Goal: Task Accomplishment & Management: Complete application form

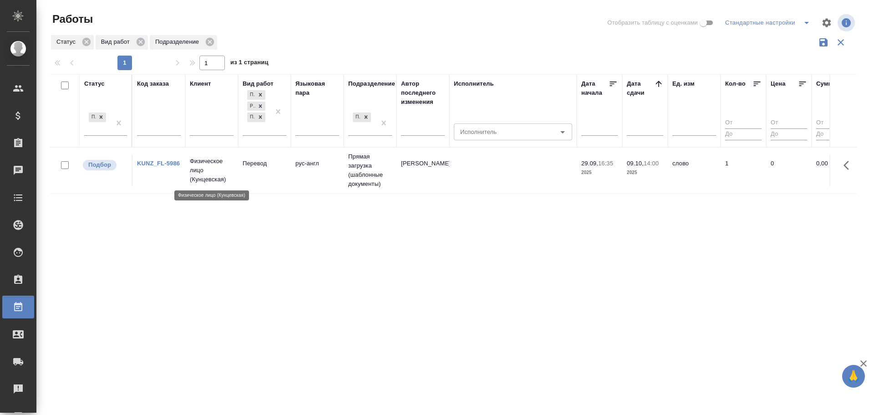
click at [191, 181] on p "Физическое лицо (Кунцевская)" at bounding box center [212, 170] width 44 height 27
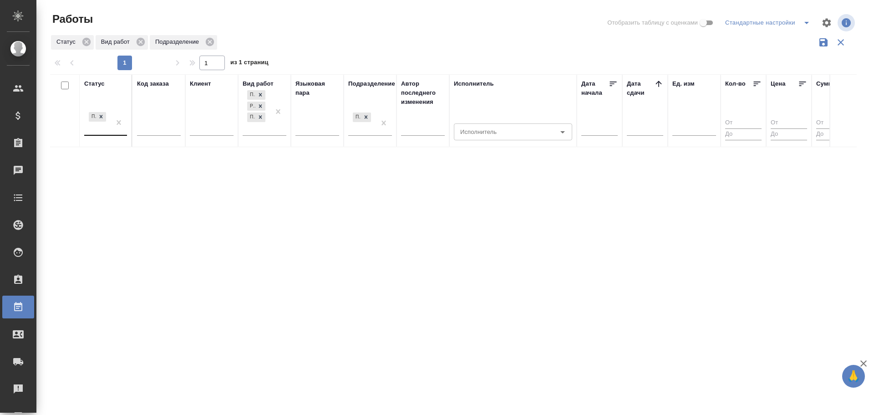
click at [98, 130] on div "Подбор" at bounding box center [97, 122] width 26 height 25
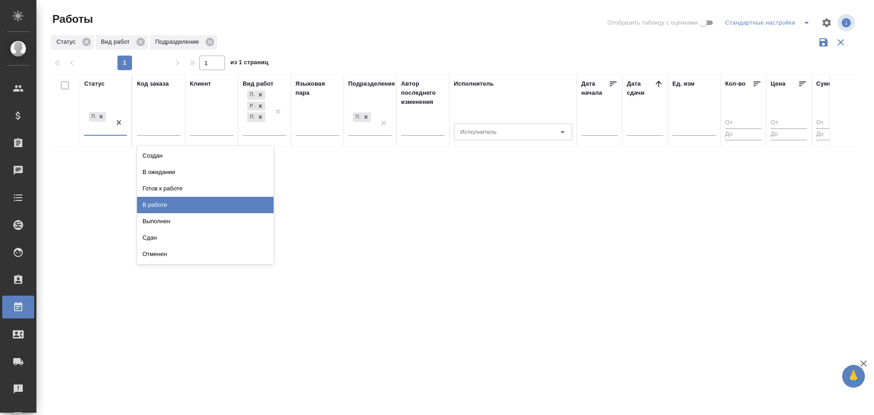
click at [158, 204] on div "В работе" at bounding box center [205, 205] width 137 height 16
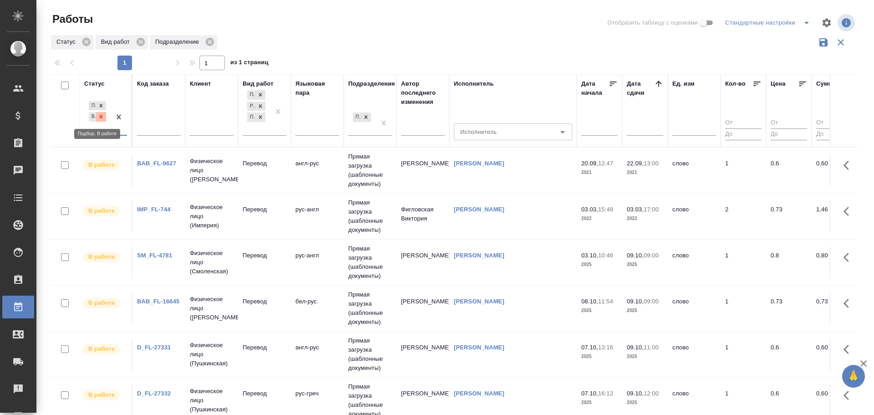
click at [104, 119] on div at bounding box center [101, 117] width 10 height 10
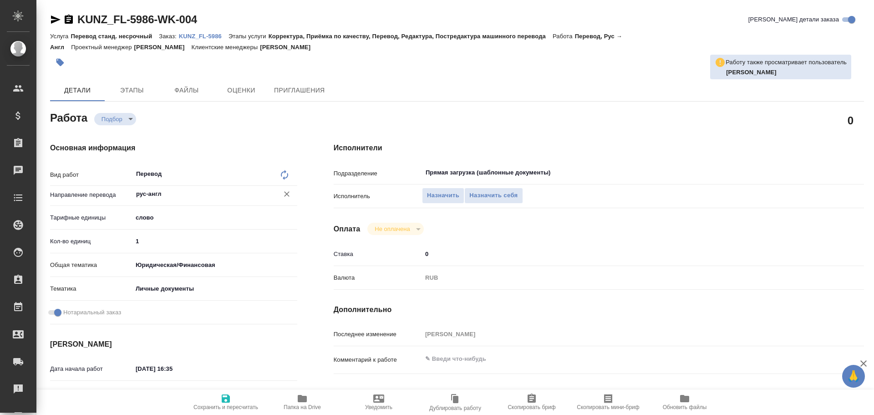
type textarea "x"
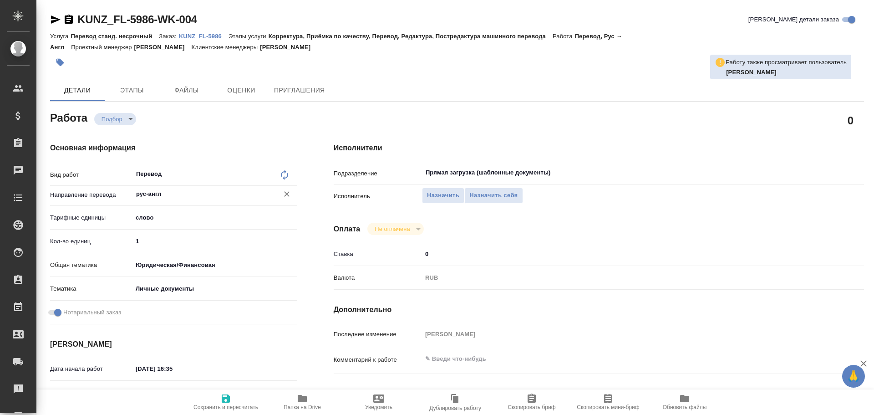
type textarea "x"
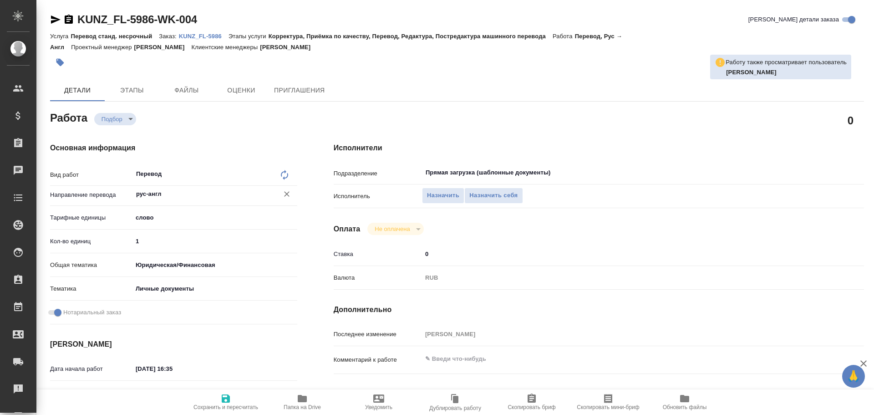
type textarea "x"
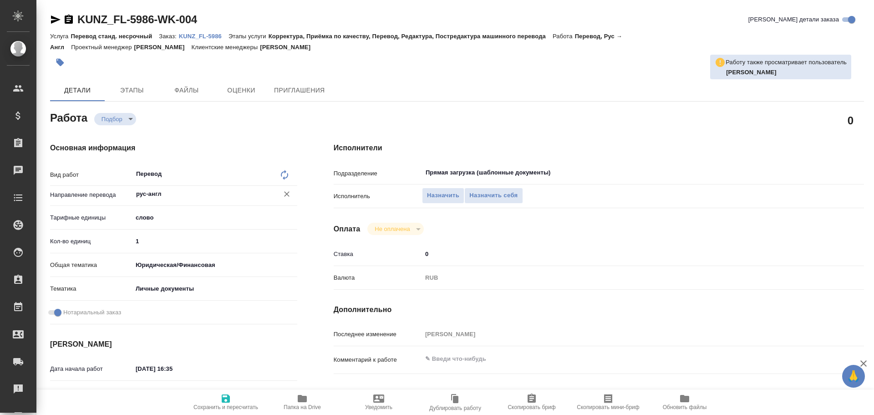
type textarea "x"
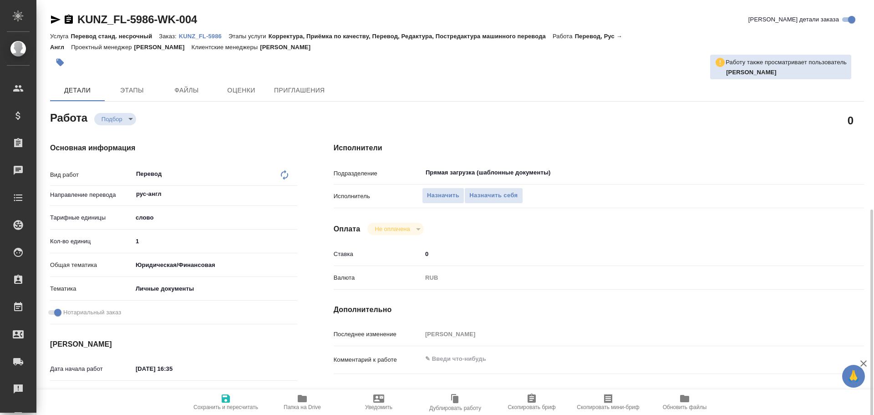
scroll to position [319, 0]
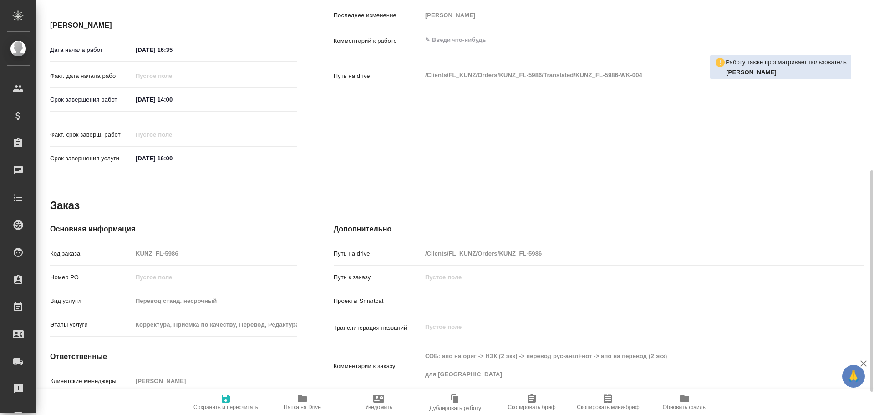
type textarea "x"
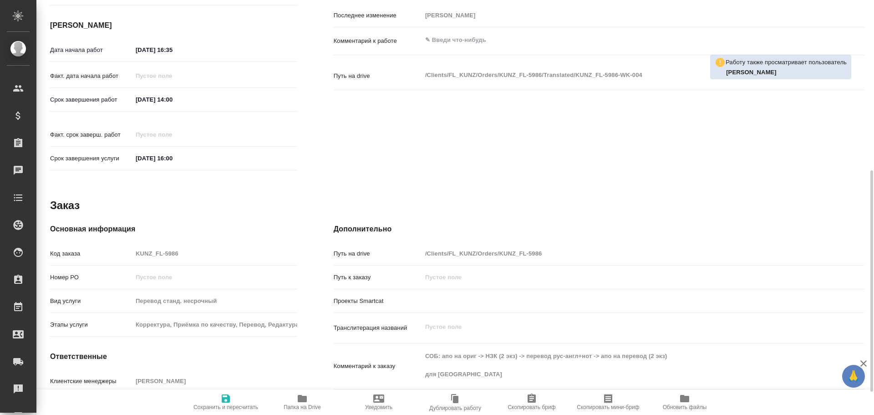
type textarea "x"
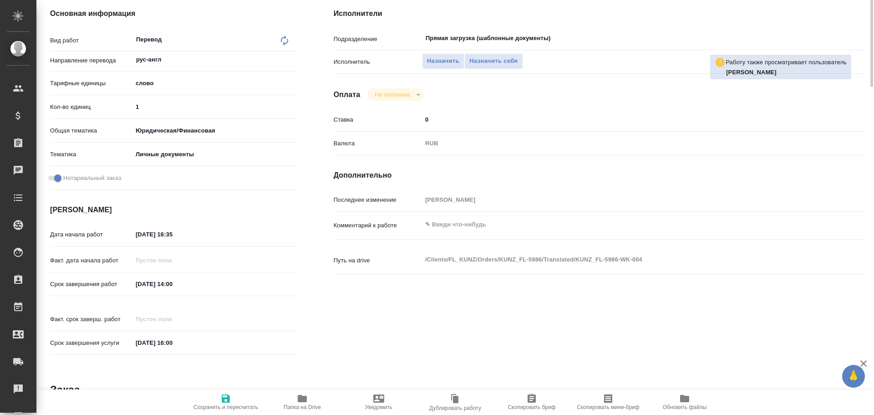
scroll to position [0, 0]
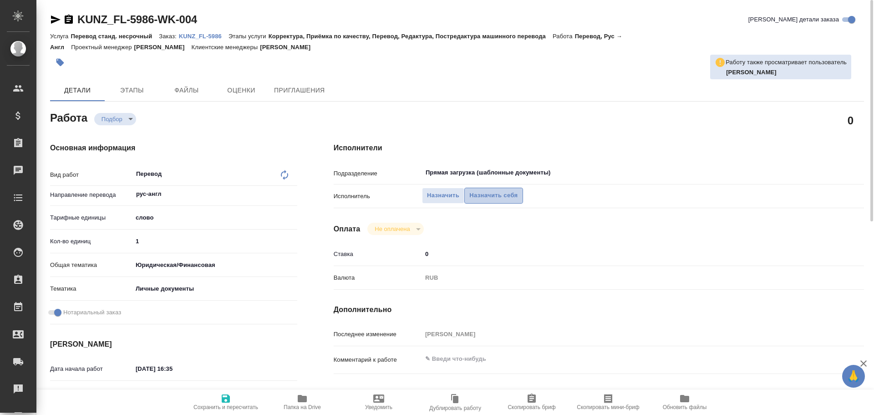
click at [487, 199] on span "Назначить себя" at bounding box center [493, 195] width 48 height 10
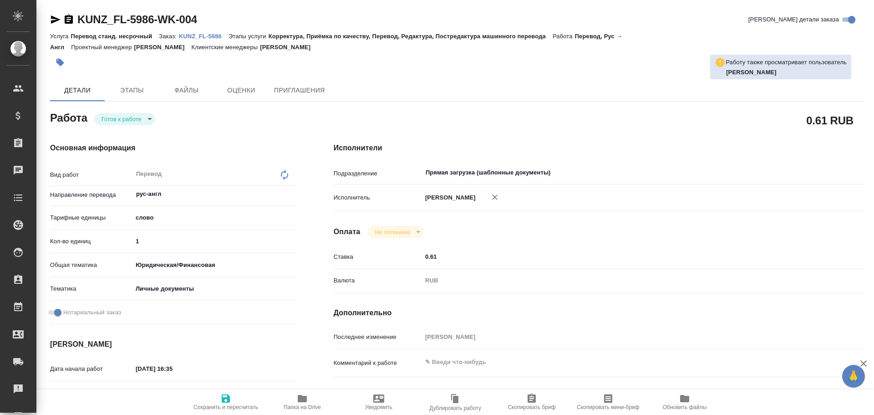
type textarea "x"
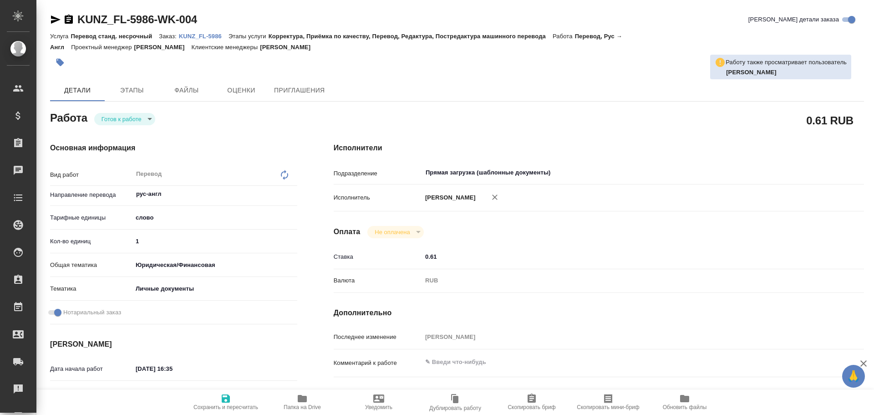
type textarea "x"
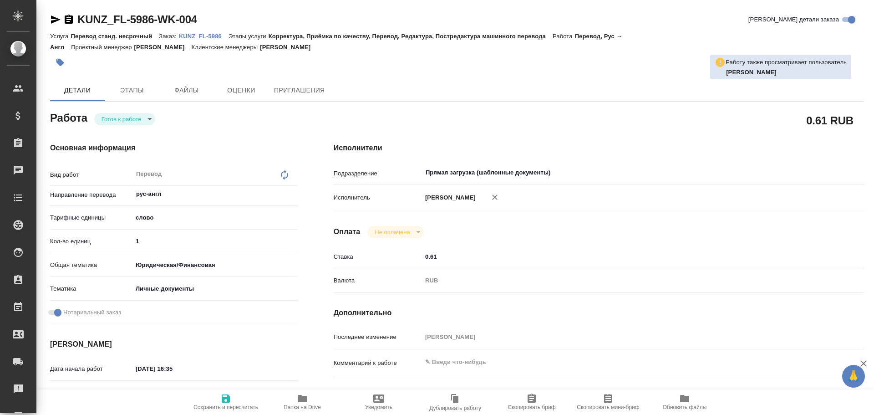
type textarea "x"
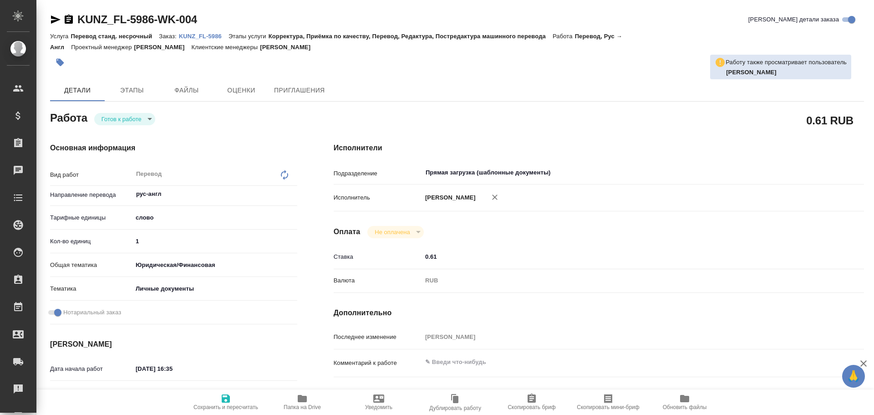
type textarea "x"
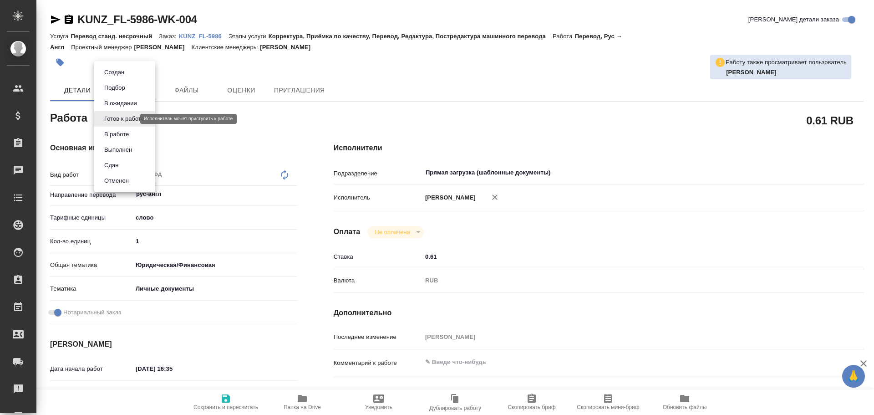
click at [115, 121] on body "🙏 .cls-1 fill:#fff; AWATERA Gusev Alexandr Клиенты Спецификации Заказы Чаты Tod…" at bounding box center [437, 207] width 874 height 415
type textarea "x"
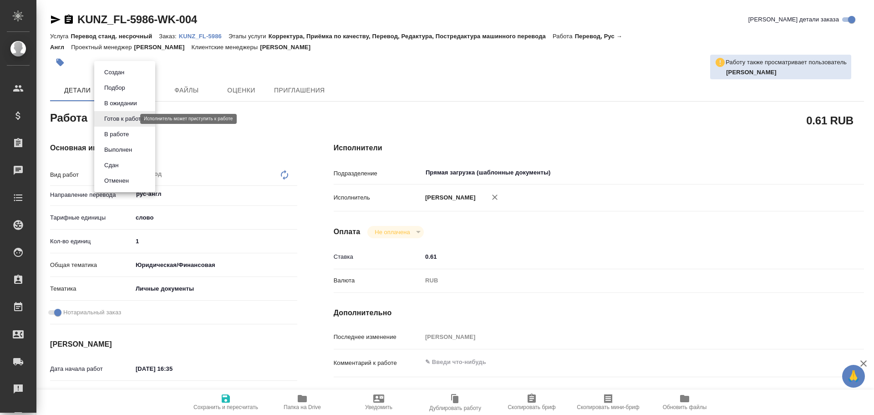
type textarea "x"
click at [112, 133] on button "В работе" at bounding box center [116, 134] width 30 height 10
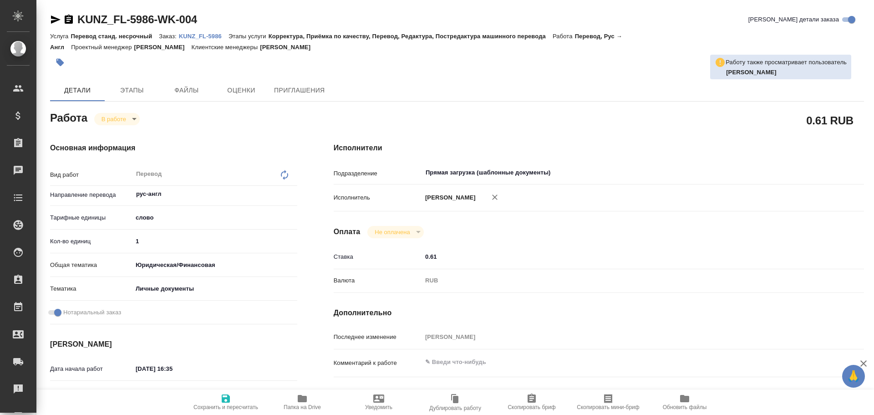
type textarea "x"
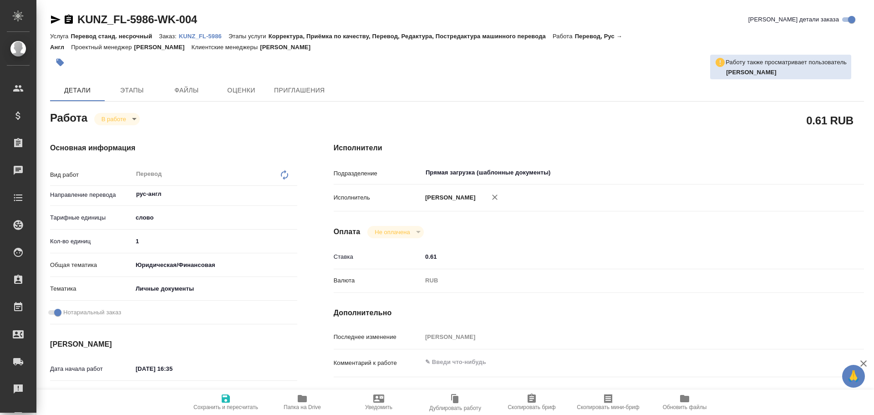
type textarea "x"
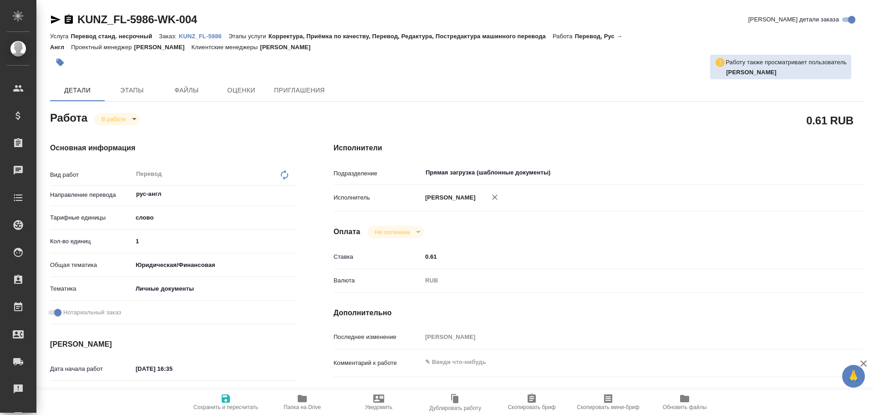
type textarea "x"
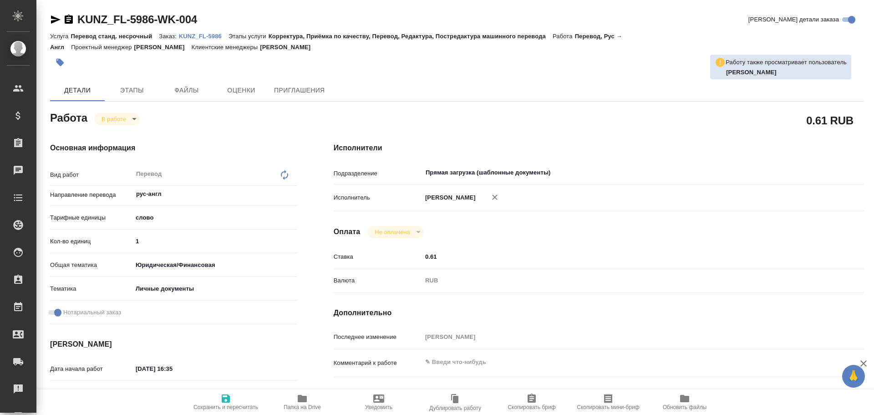
type textarea "x"
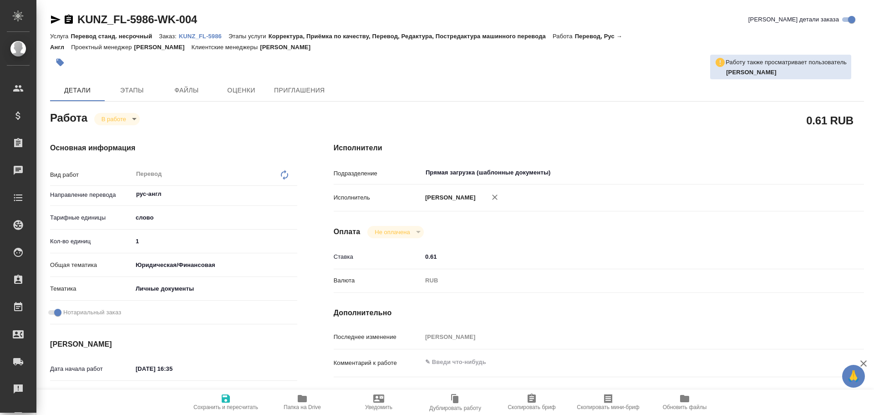
type textarea "x"
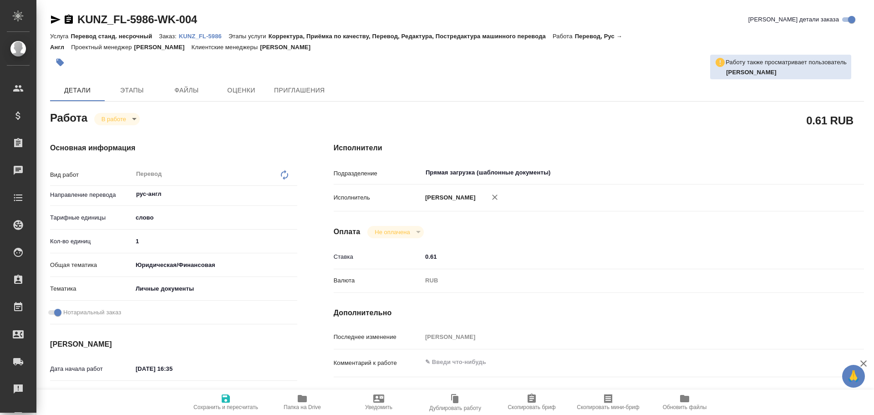
type textarea "x"
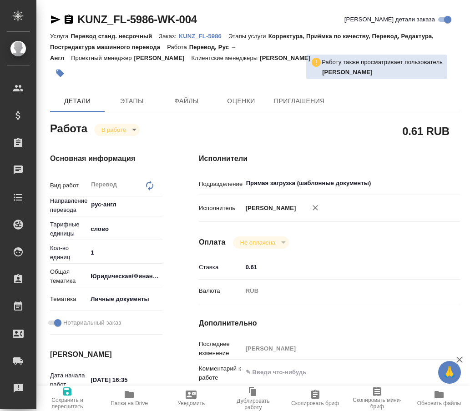
type textarea "x"
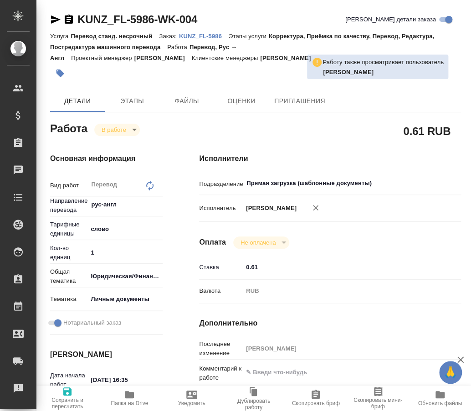
type textarea "x"
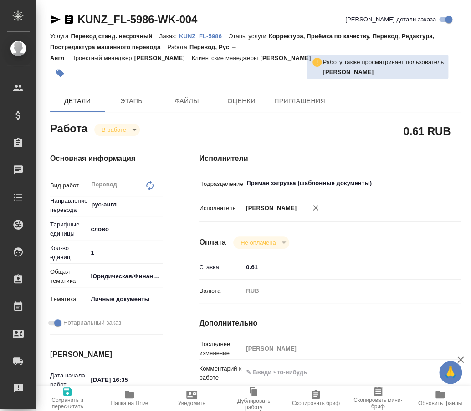
type textarea "x"
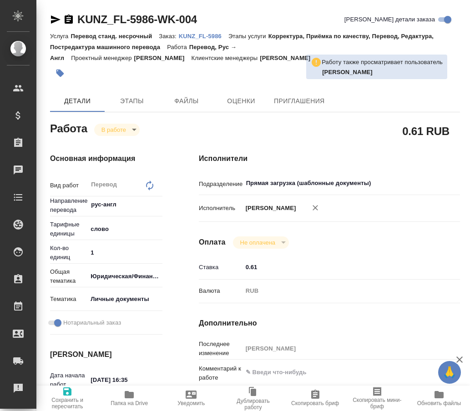
type textarea "x"
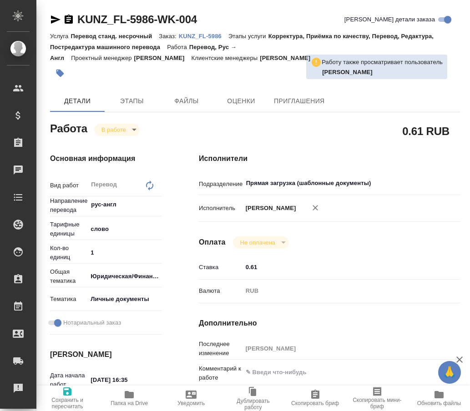
type textarea "x"
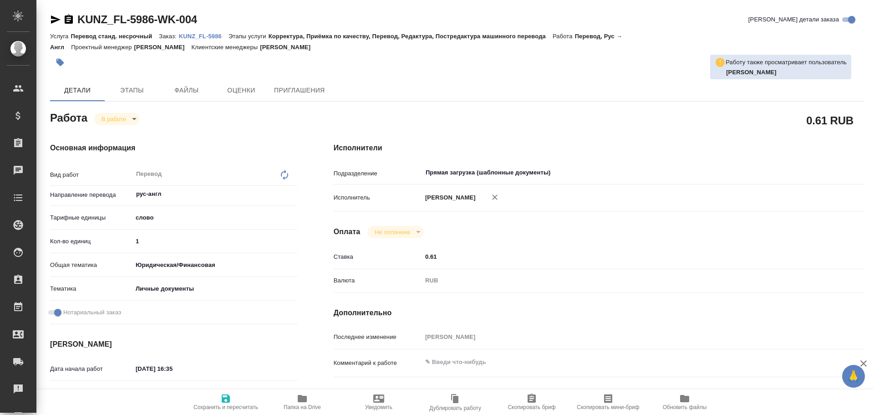
type textarea "x"
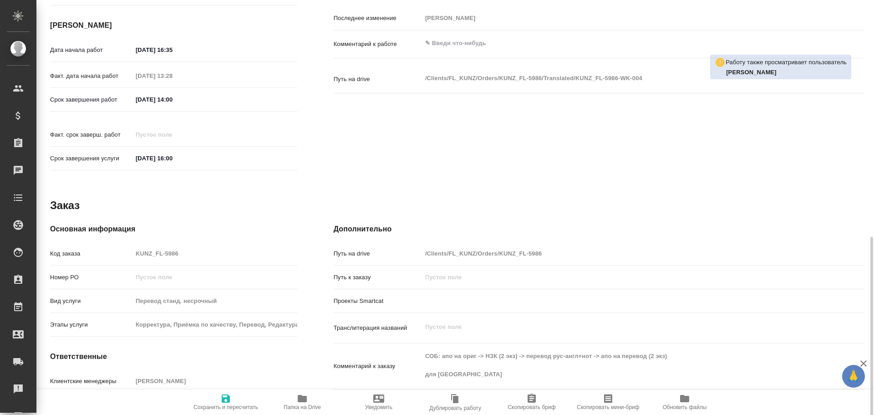
scroll to position [362, 0]
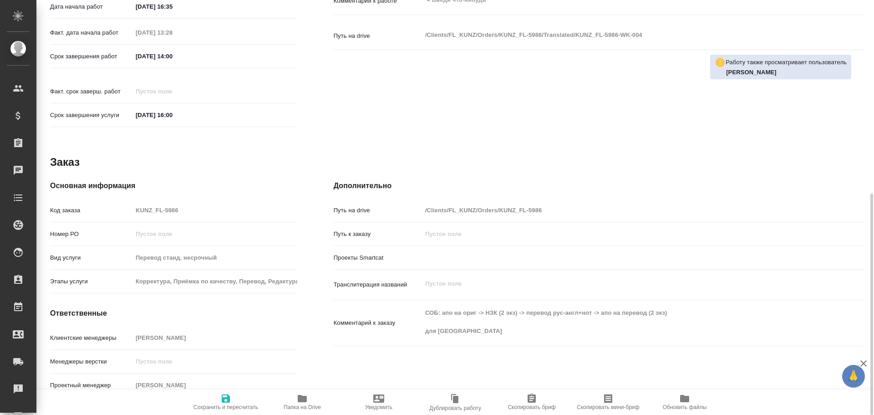
click at [299, 401] on icon "button" at bounding box center [302, 398] width 9 height 7
click at [109, 202] on div "Код заказа KUNZ_FL-5986" at bounding box center [173, 210] width 247 height 16
click at [305, 408] on span "Папка на Drive" at bounding box center [302, 407] width 37 height 6
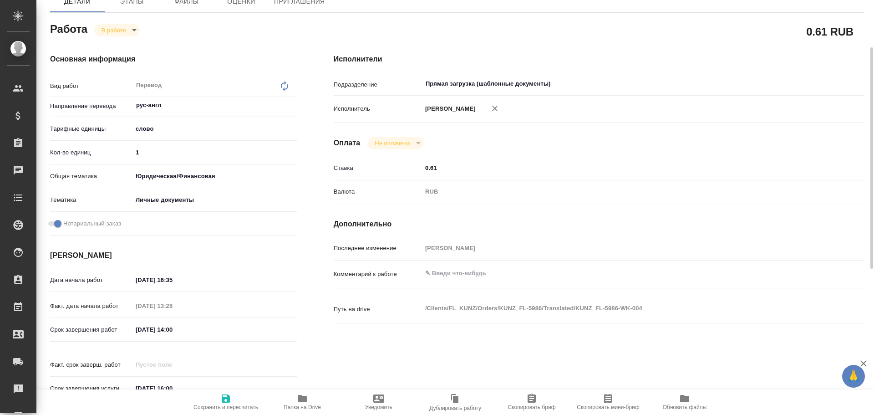
scroll to position [225, 0]
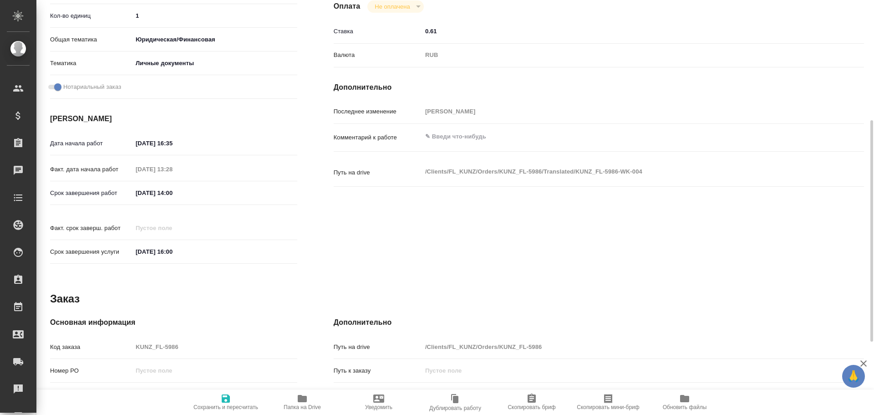
type textarea "x"
click at [438, 140] on textarea at bounding box center [620, 136] width 397 height 15
type textarea "x"
type textarea "С"
type textarea "x"
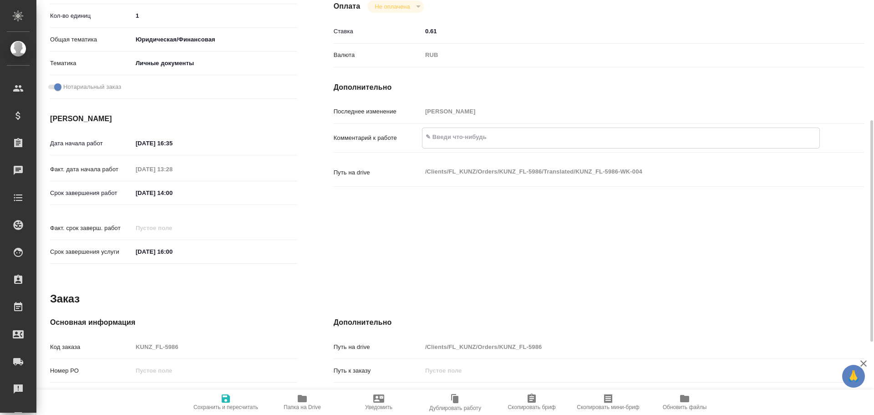
type textarea "x"
type textarea "СО"
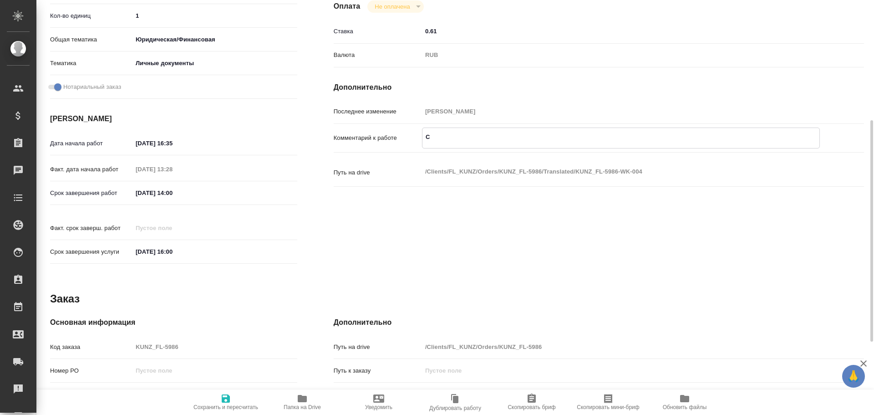
type textarea "x"
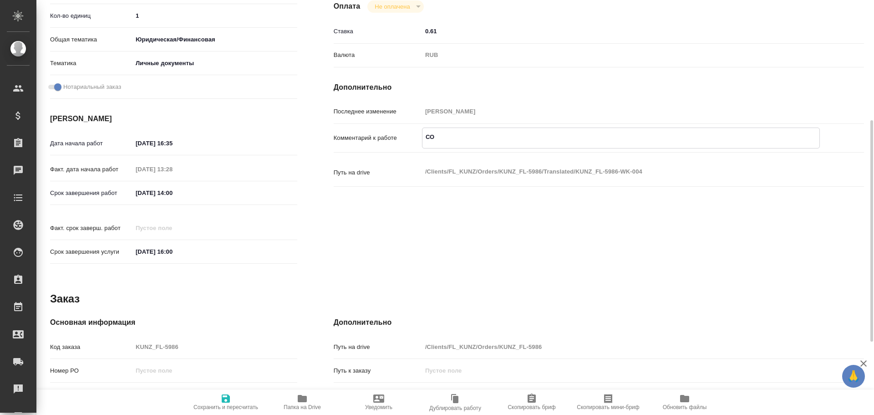
type textarea "СОР"
type textarea "x"
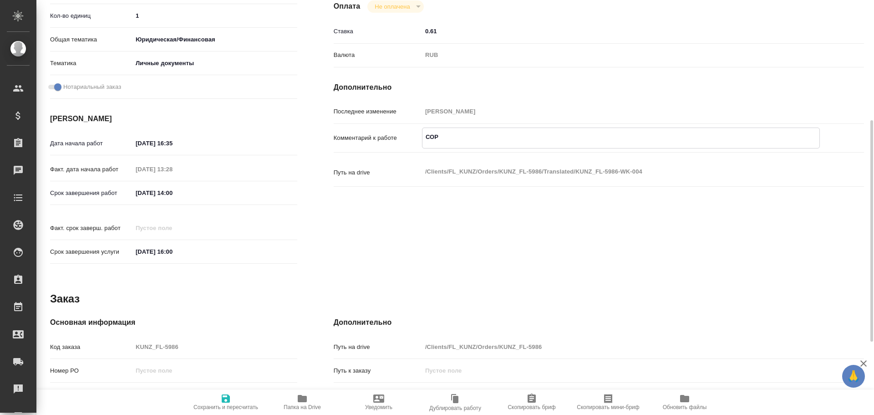
type textarea "x"
type textarea "СОР"
type textarea "x"
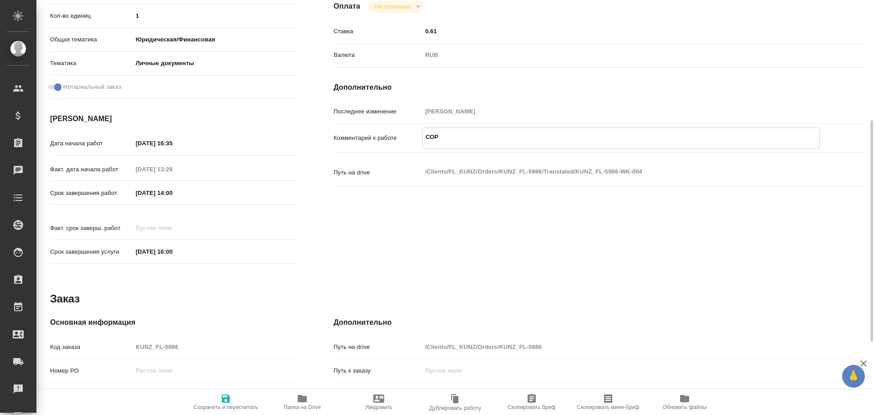
type textarea "x"
type textarea "СОР +"
type textarea "x"
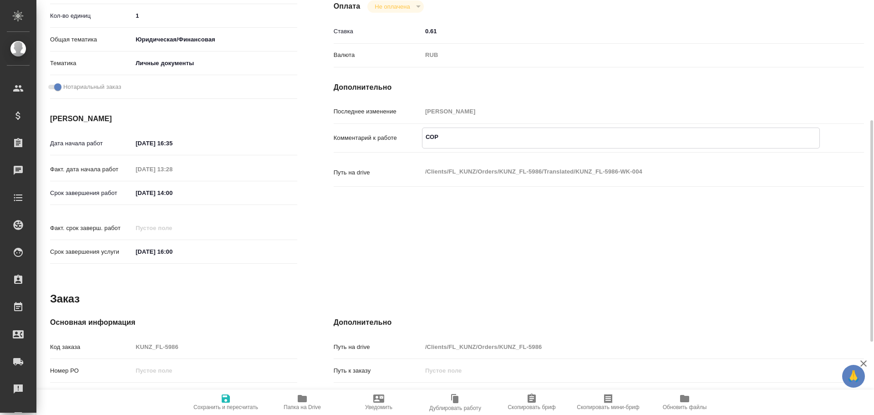
type textarea "x"
type textarea "СОР +"
type textarea "x"
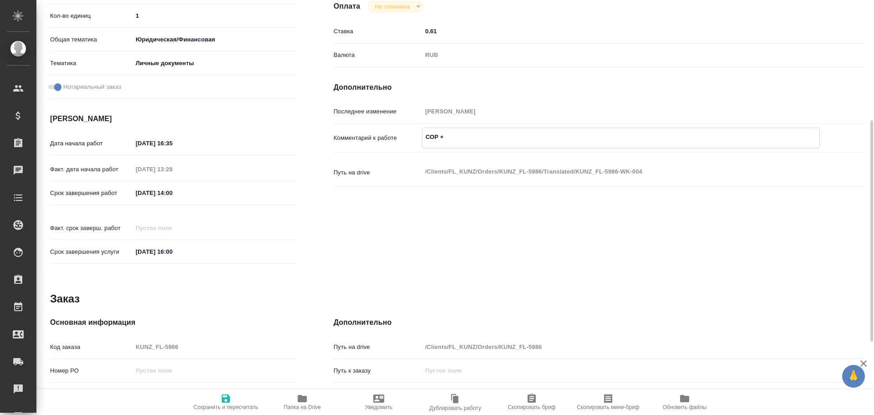
type textarea "x"
type textarea "СОР + ш"
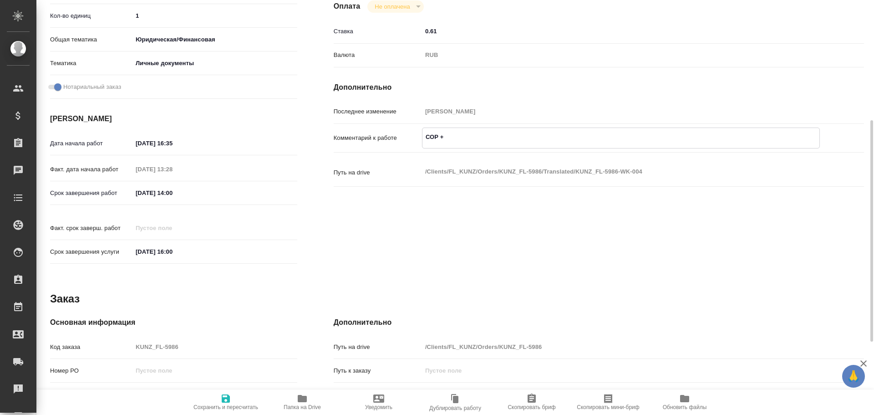
type textarea "x"
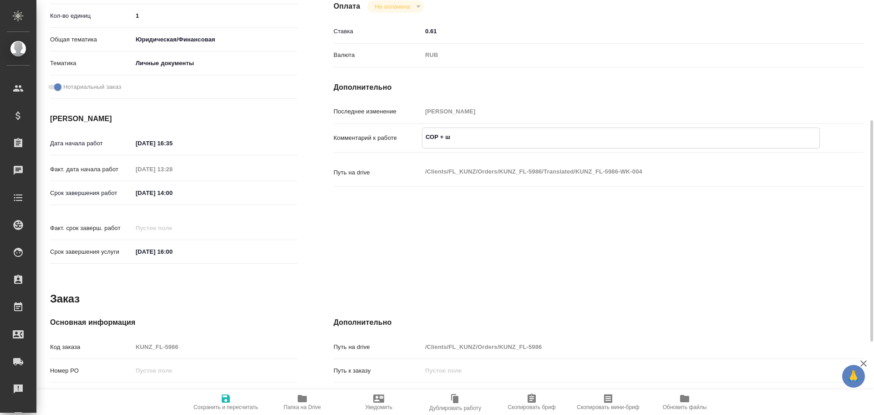
type textarea "СОР + шт"
type textarea "x"
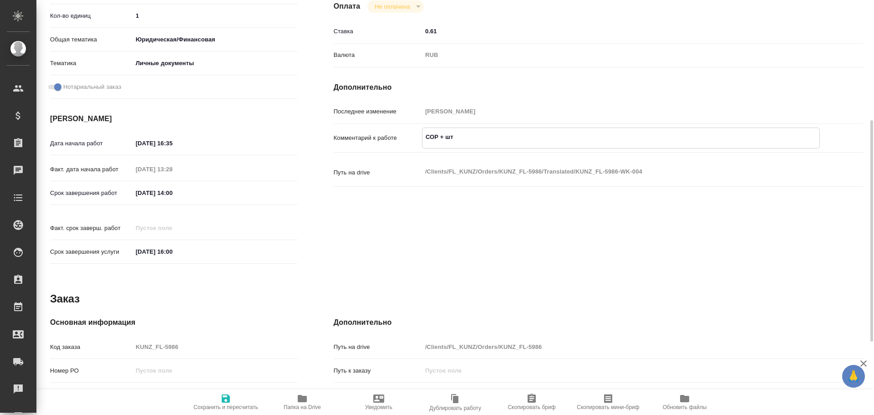
type textarea "x"
type textarea "СОР + шта"
type textarea "x"
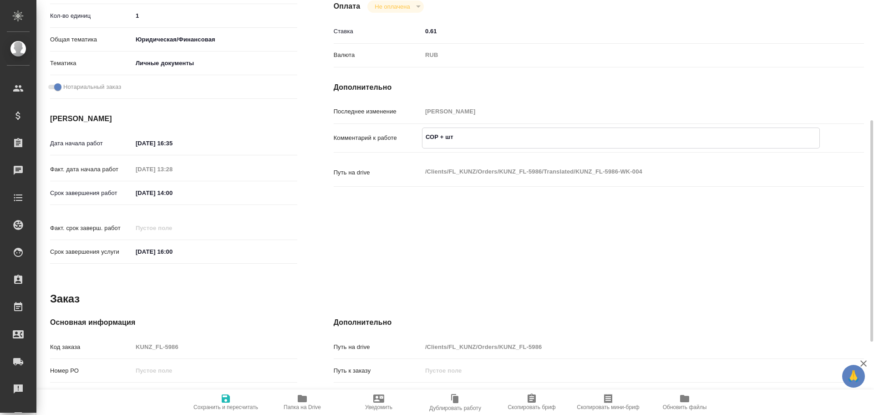
type textarea "x"
type textarea "СОР + штам"
type textarea "x"
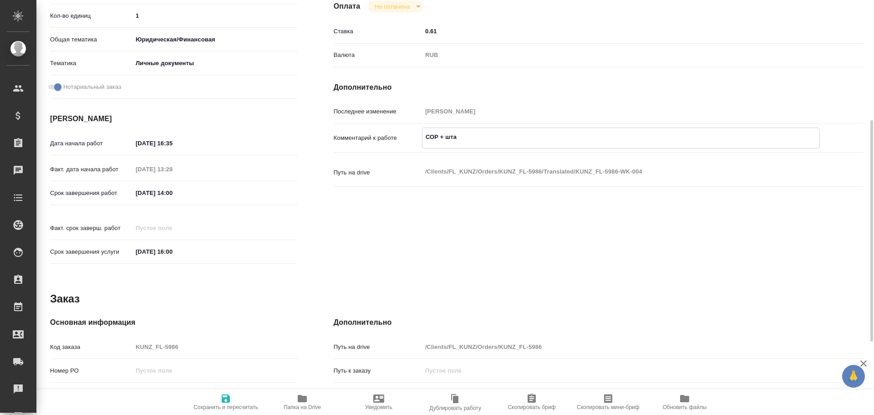
type textarea "x"
type textarea "СОР + штамп"
type textarea "x"
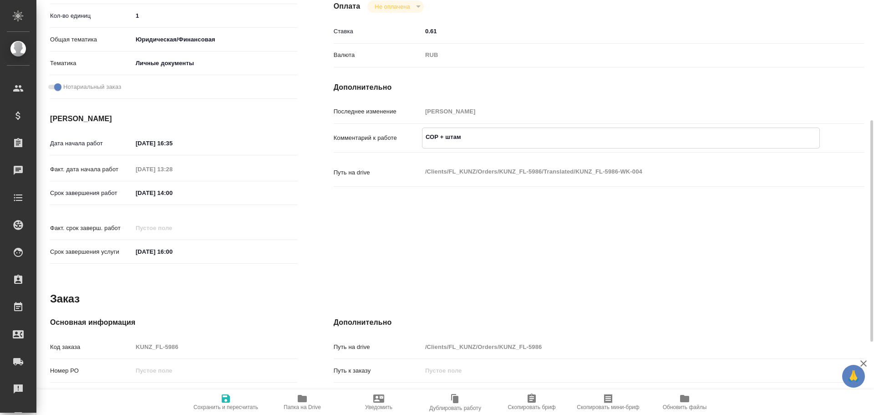
type textarea "x"
type textarea "СОР + штамп"
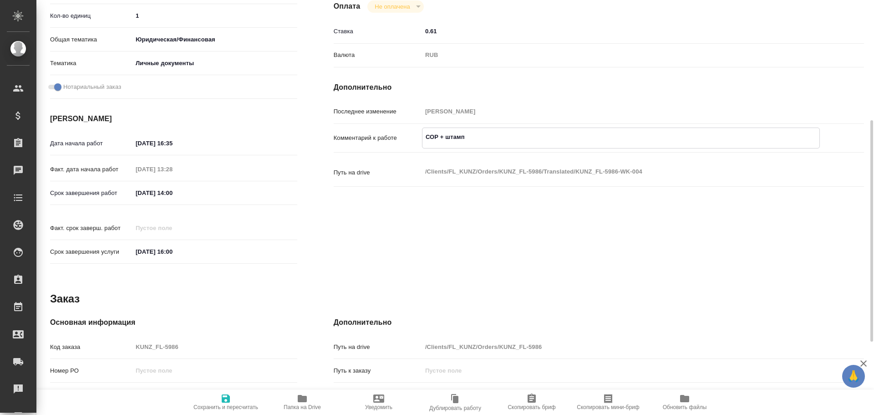
type textarea "x"
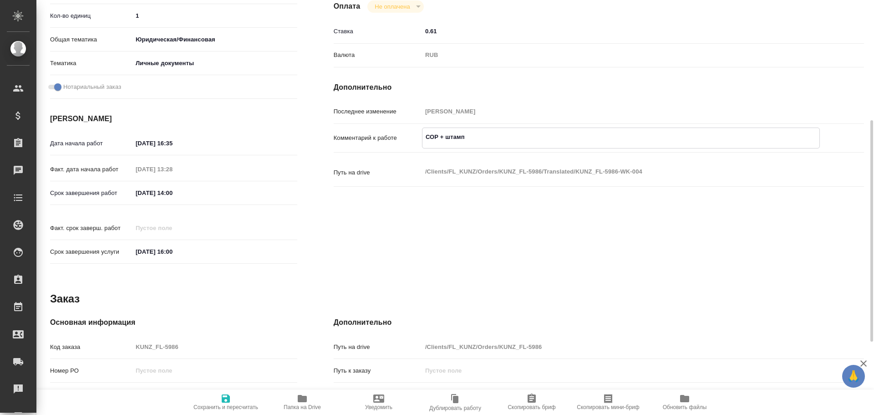
type textarea "СОР + штамп +"
type textarea "x"
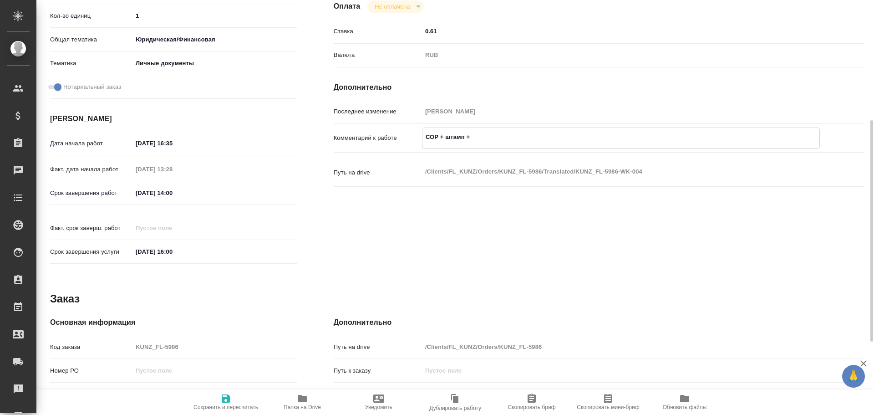
type textarea "x"
type textarea "СОР + штамп +"
type textarea "x"
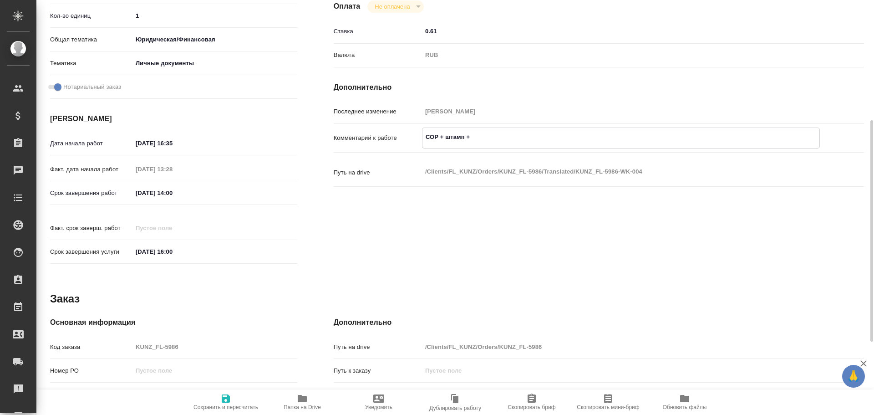
type textarea "x"
type textarea "СОР + штамп + а"
type textarea "x"
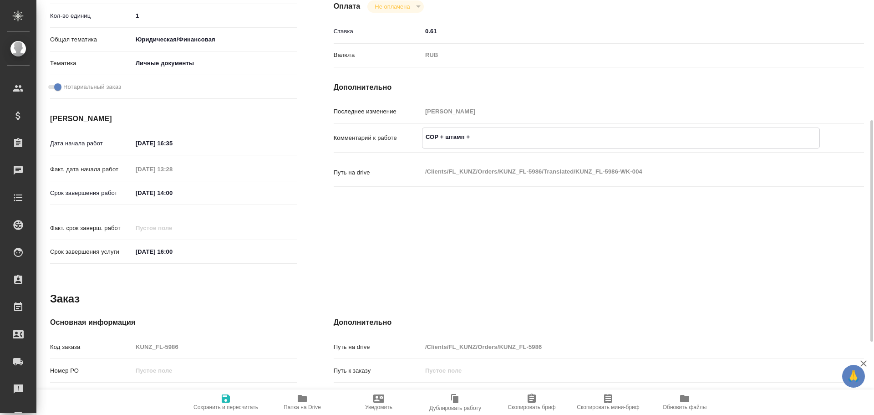
type textarea "x"
type textarea "СОР + штамп + ап"
type textarea "x"
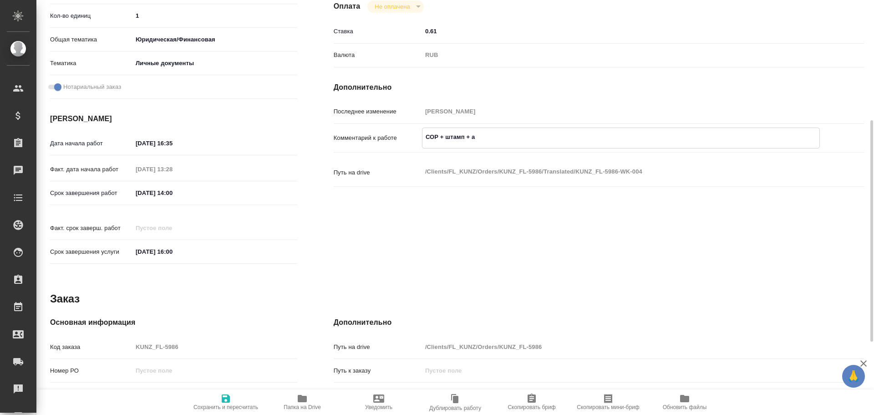
type textarea "x"
type textarea "СОР + штамп + апо"
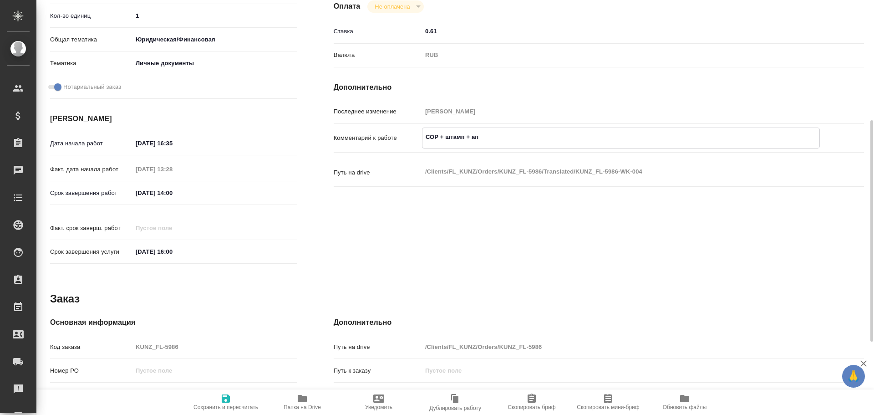
type textarea "x"
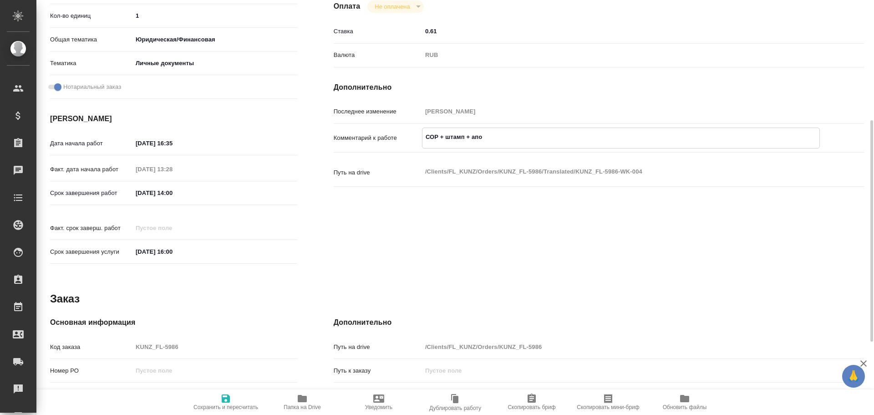
type textarea "СОР + штамп + апо"
type textarea "x"
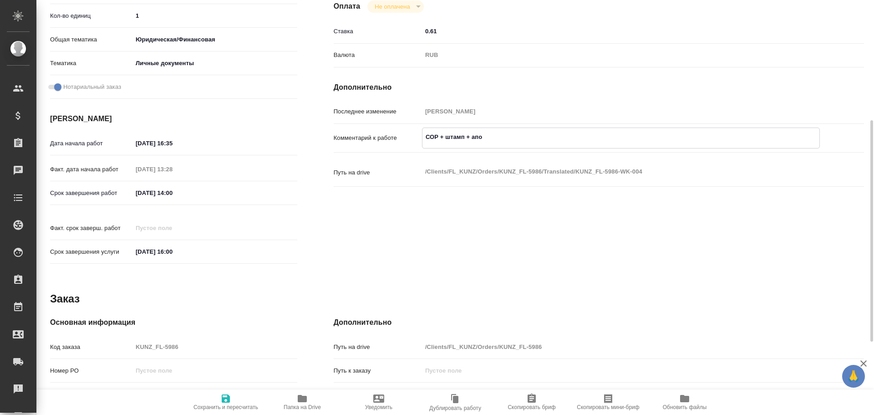
type textarea "x"
type textarea "СОР + штамп + апо +"
type textarea "x"
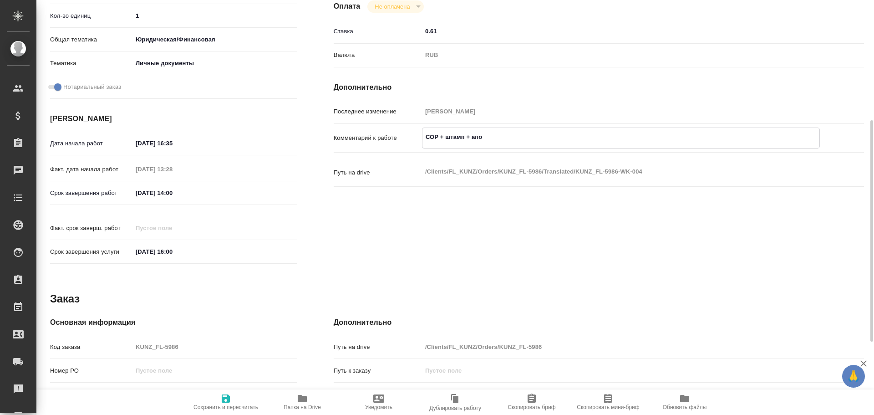
type textarea "x"
click at [222, 411] on button "Сохранить и пересчитать" at bounding box center [226, 401] width 76 height 25
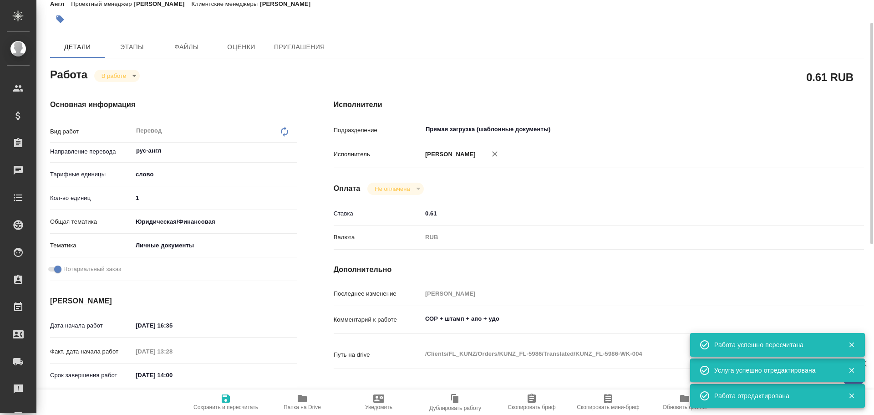
scroll to position [0, 0]
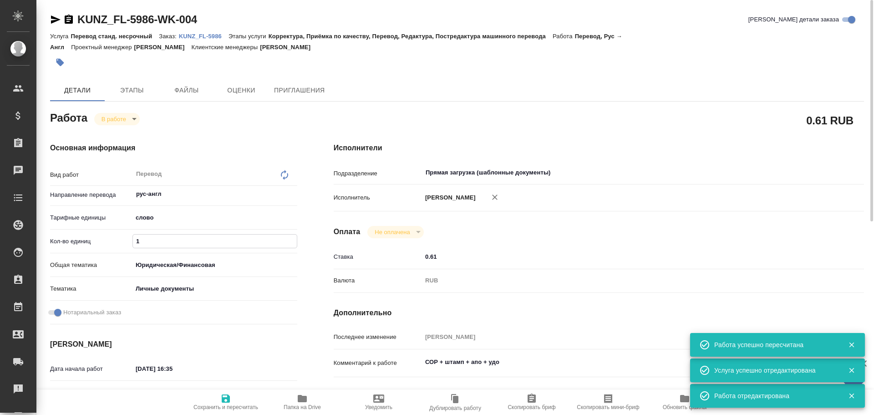
drag, startPoint x: 144, startPoint y: 246, endPoint x: 94, endPoint y: 232, distance: 51.9
click at [90, 235] on div "Кол-во единиц 1" at bounding box center [173, 241] width 247 height 16
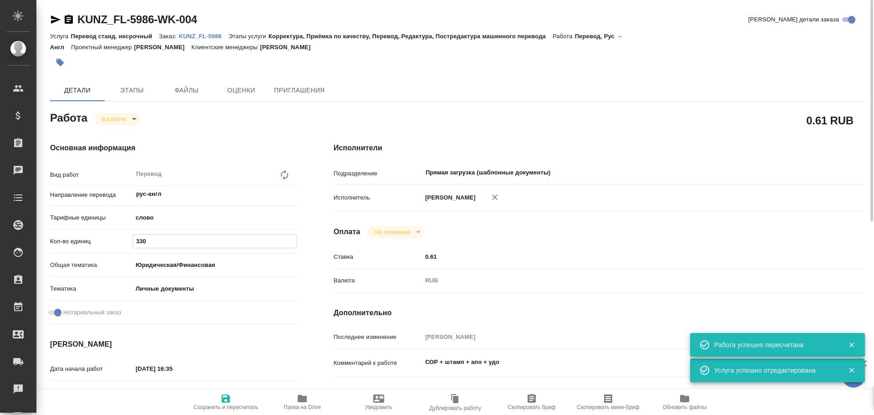
click at [221, 396] on icon "button" at bounding box center [225, 398] width 11 height 11
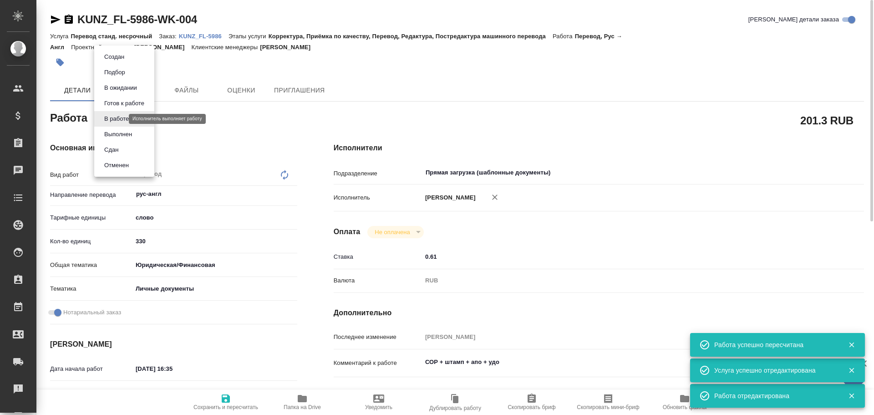
click at [117, 121] on body "🙏 .cls-1 fill:#fff; AWATERA Gusev Alexandr Клиенты Спецификации Заказы 0 Чаты T…" at bounding box center [437, 207] width 874 height 415
click at [122, 149] on li "Сдан" at bounding box center [124, 149] width 60 height 15
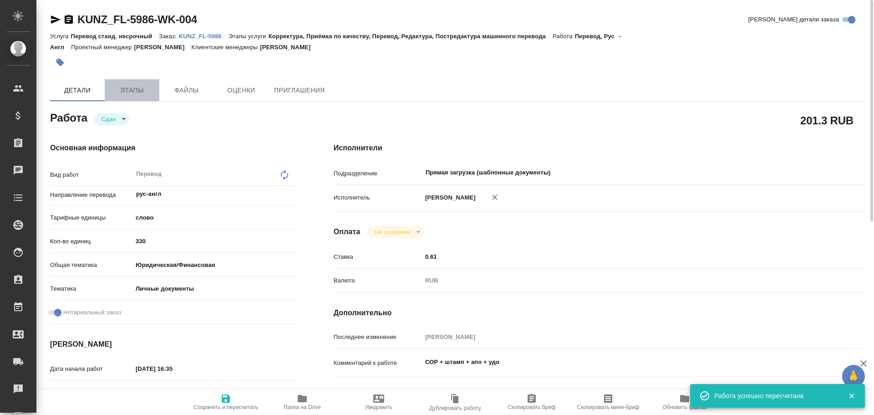
click at [113, 82] on button "Этапы" at bounding box center [132, 90] width 55 height 22
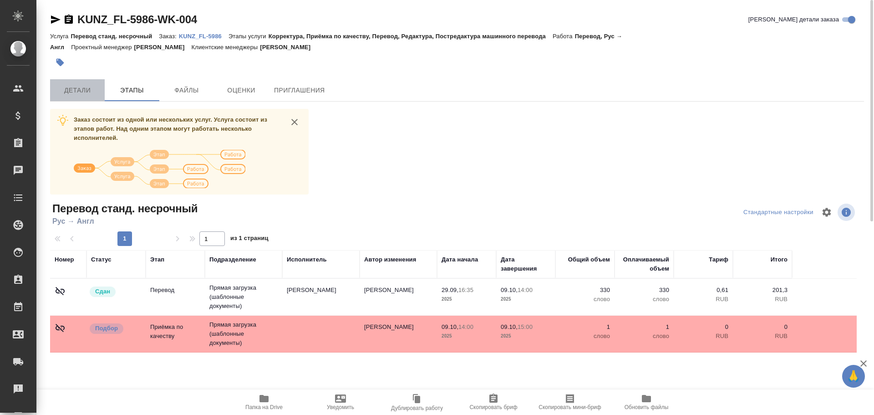
click at [88, 91] on span "Детали" at bounding box center [78, 90] width 44 height 11
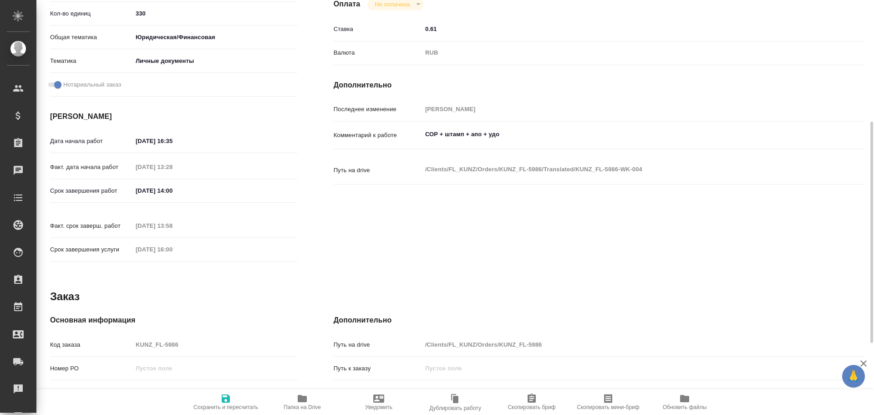
scroll to position [273, 0]
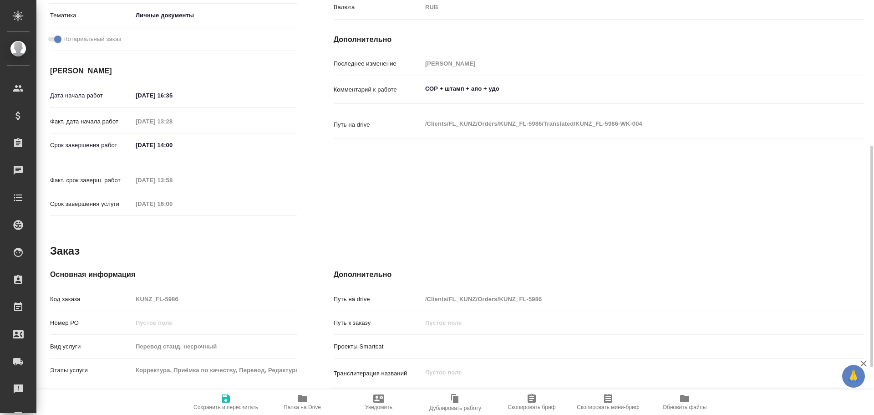
click at [120, 291] on div "Код заказа KUNZ_FL-5986" at bounding box center [173, 299] width 247 height 16
